Goal: Transaction & Acquisition: Purchase product/service

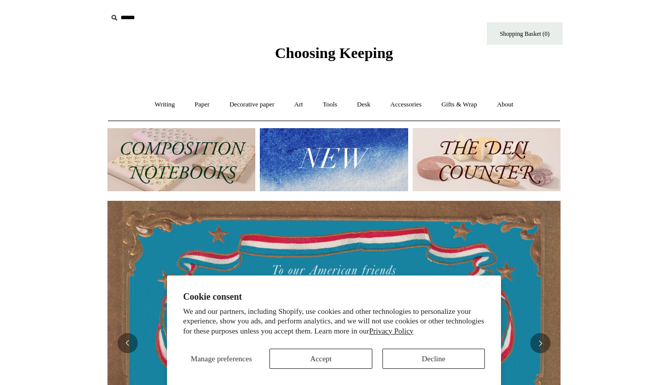
click at [300, 357] on button "Accept" at bounding box center [321, 359] width 102 height 20
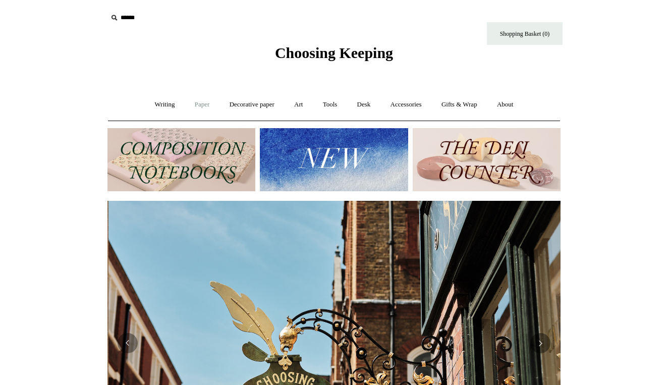
scroll to position [0, 453]
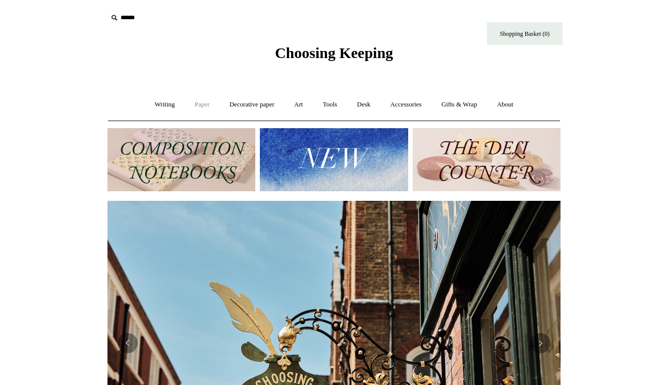
click at [203, 103] on link "Paper +" at bounding box center [202, 104] width 33 height 27
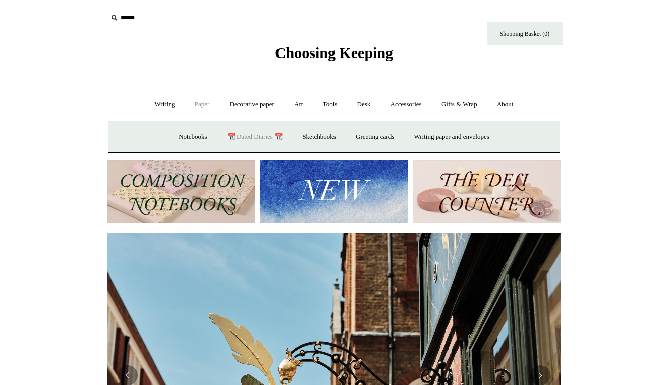
click at [242, 135] on link "📆 Dated Diaries 📆" at bounding box center [255, 137] width 74 height 27
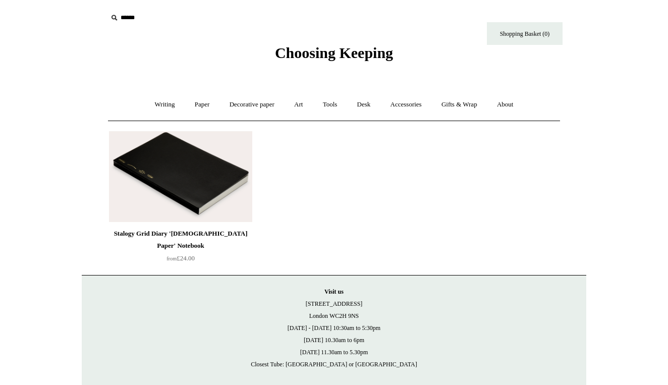
click at [191, 154] on img at bounding box center [180, 176] width 143 height 91
click at [155, 108] on link "Writing +" at bounding box center [165, 104] width 38 height 27
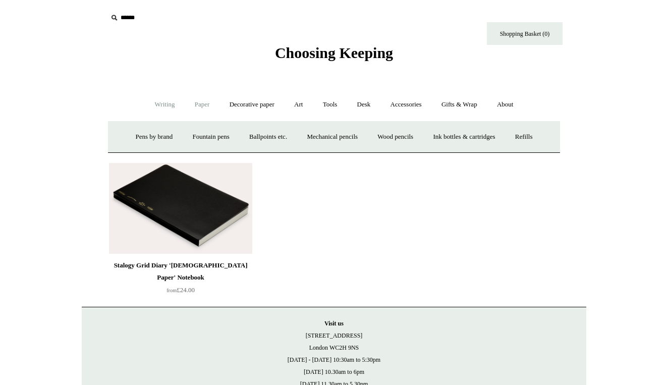
click at [197, 104] on link "Paper +" at bounding box center [202, 104] width 33 height 27
click at [243, 105] on link "Decorative paper +" at bounding box center [252, 104] width 63 height 27
